Goal: Find specific fact: Find specific fact

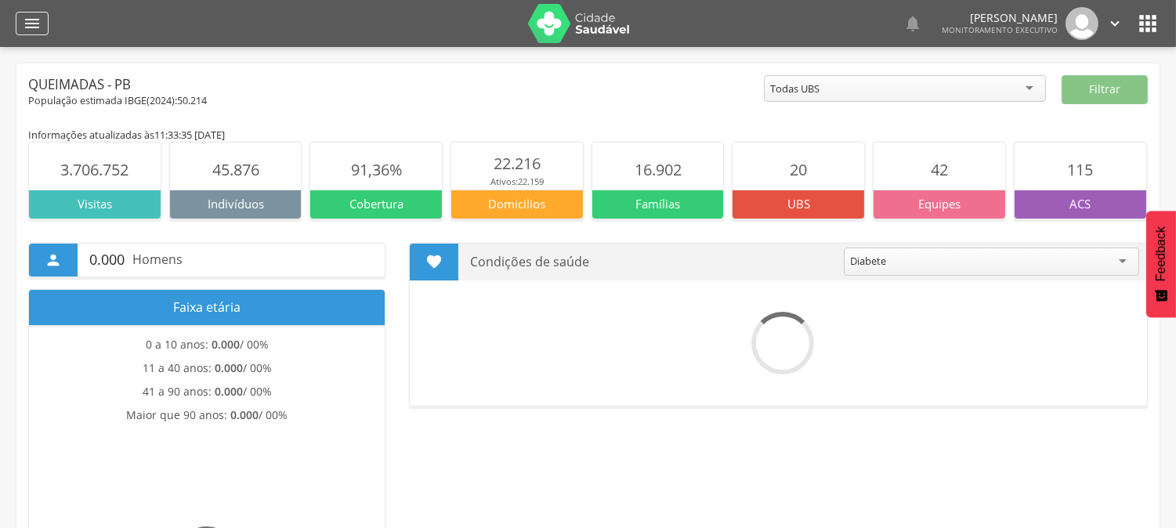
click at [40, 22] on icon "" at bounding box center [32, 23] width 19 height 19
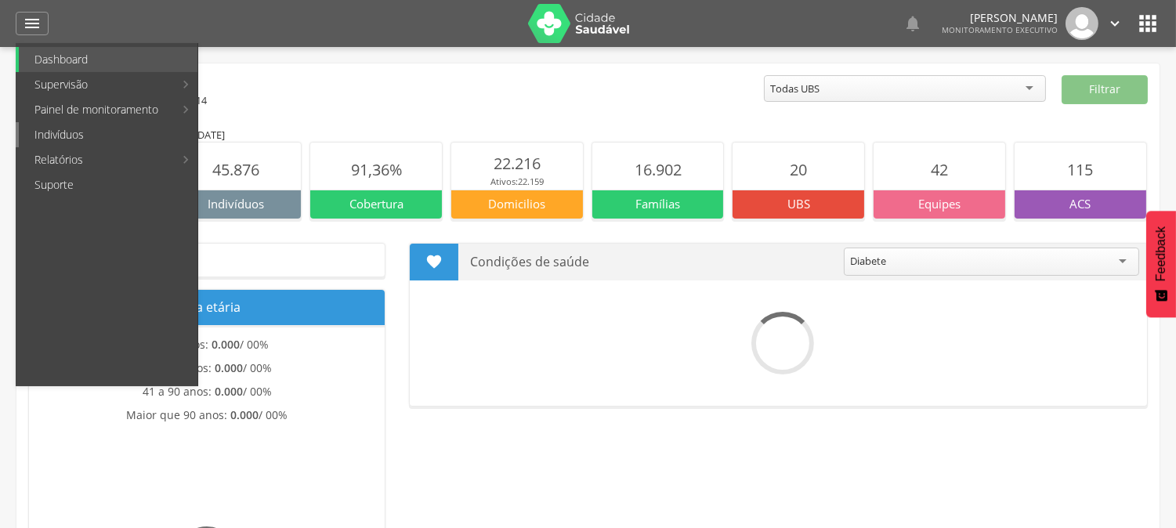
click at [56, 139] on link "Indivíduos" at bounding box center [108, 134] width 179 height 25
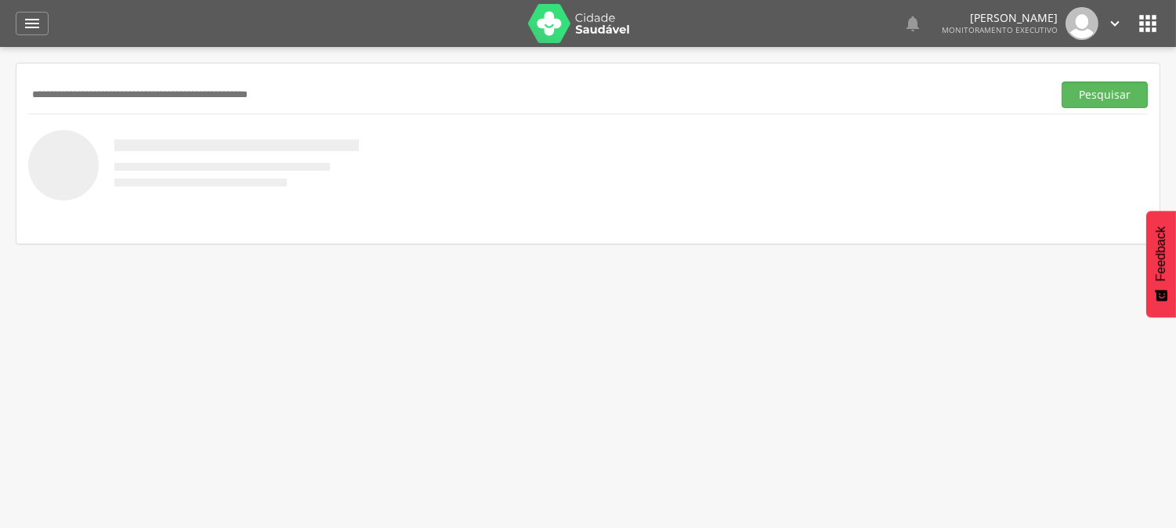
click at [214, 96] on input "text" at bounding box center [537, 94] width 1018 height 27
click at [1062, 81] on button "Pesquisar" at bounding box center [1105, 94] width 86 height 27
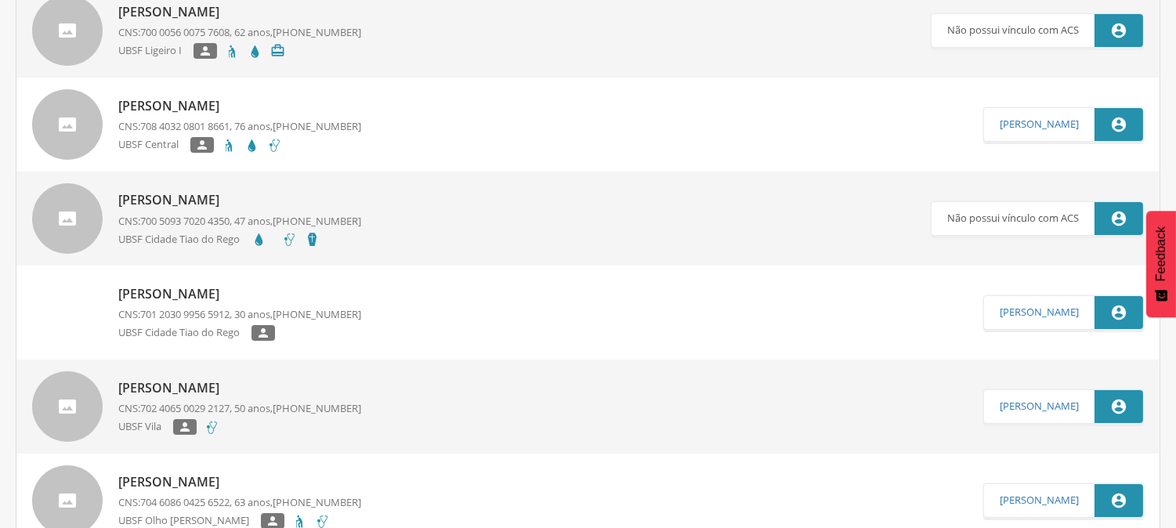
scroll to position [87, 0]
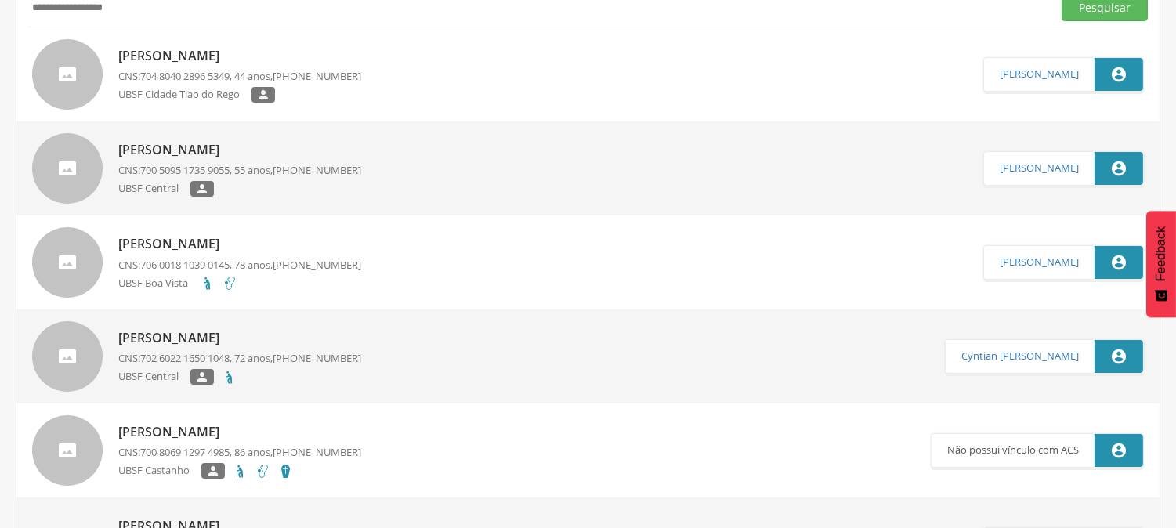
type input "**********"
click at [1062, 0] on button "Pesquisar" at bounding box center [1105, 8] width 86 height 27
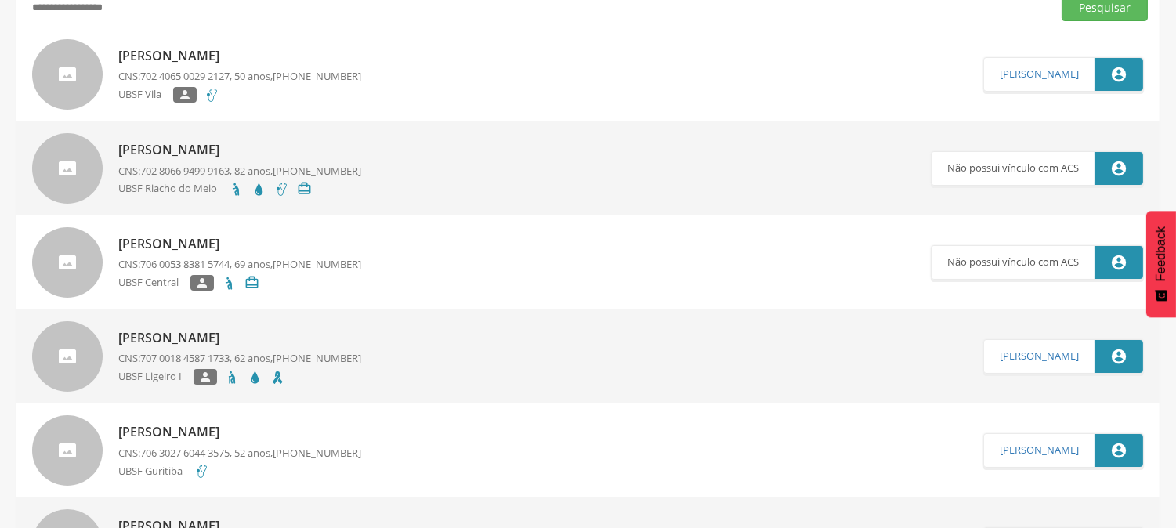
click at [162, 65] on div "[PERSON_NAME] CNS: 702 4065 0029 2127 , 50 anos, [PHONE_NUMBER] UBSF Vila " at bounding box center [239, 74] width 243 height 65
type input "**********"
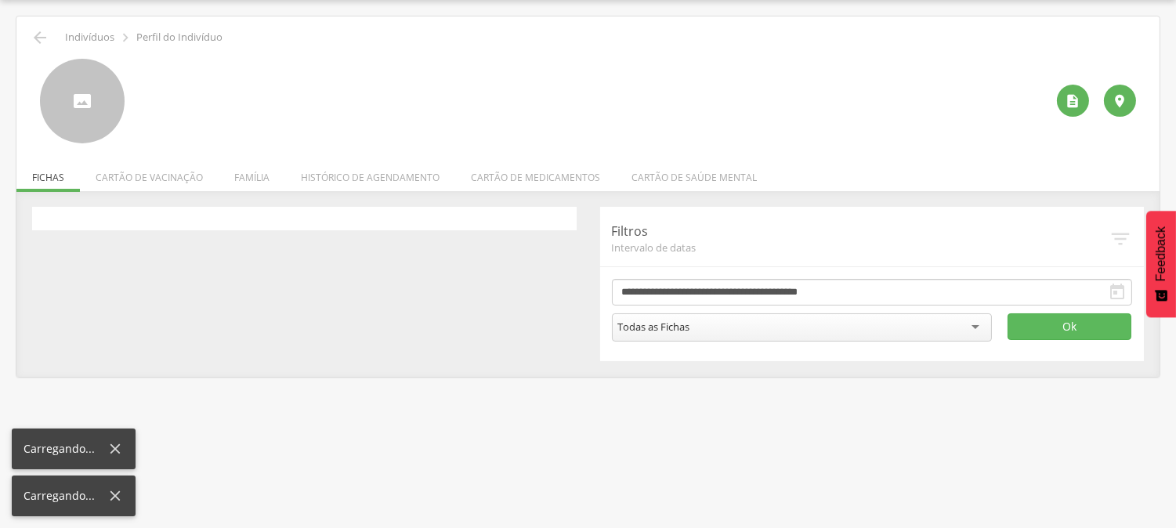
scroll to position [47, 0]
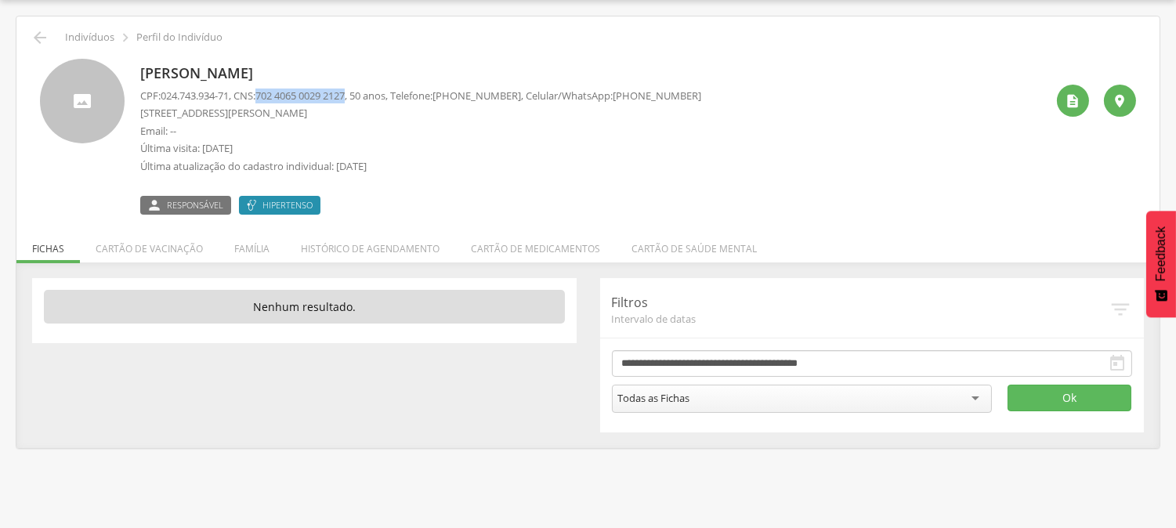
drag, startPoint x: 263, startPoint y: 96, endPoint x: 359, endPoint y: 100, distance: 95.7
click at [359, 100] on p "CPF: 024.743.934-71 , CNS: [PHONE_NUMBER] , 50 anos, Telefone: [PHONE_NUMBER] ,…" at bounding box center [420, 96] width 561 height 15
copy p "702 4065 0029 2127"
click at [259, 246] on li "Família" at bounding box center [252, 244] width 67 height 37
